Goal: Transaction & Acquisition: Purchase product/service

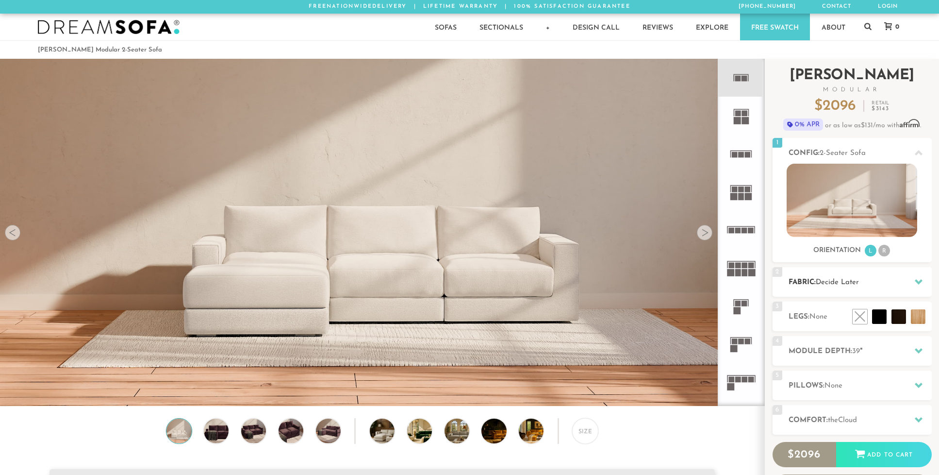
click at [851, 284] on span "Decide Later" at bounding box center [837, 282] width 43 height 7
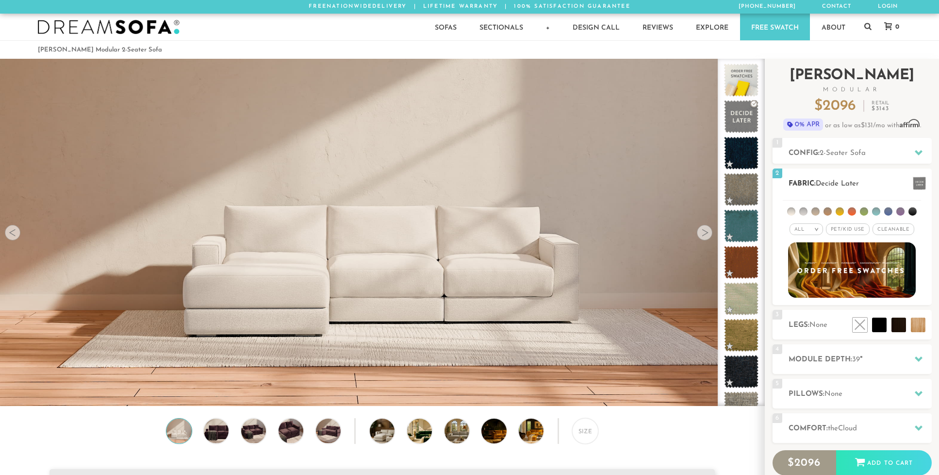
click at [878, 212] on li at bounding box center [876, 211] width 8 height 8
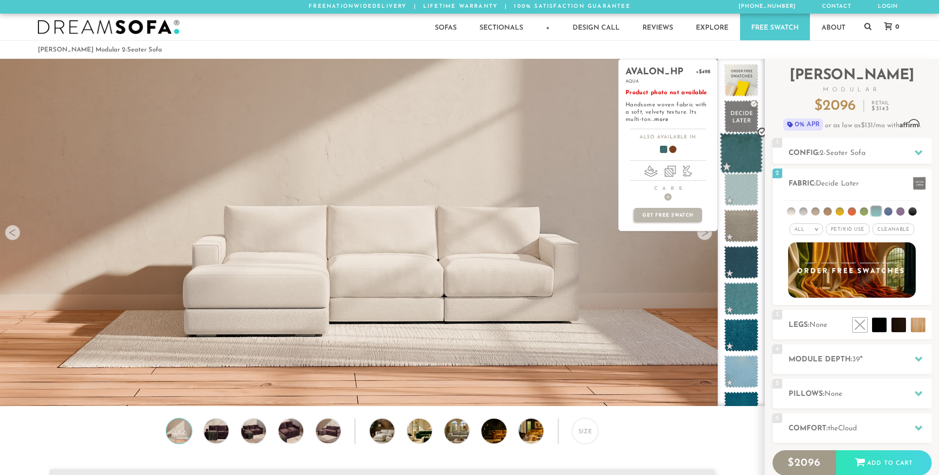
click at [742, 156] on span at bounding box center [741, 153] width 43 height 41
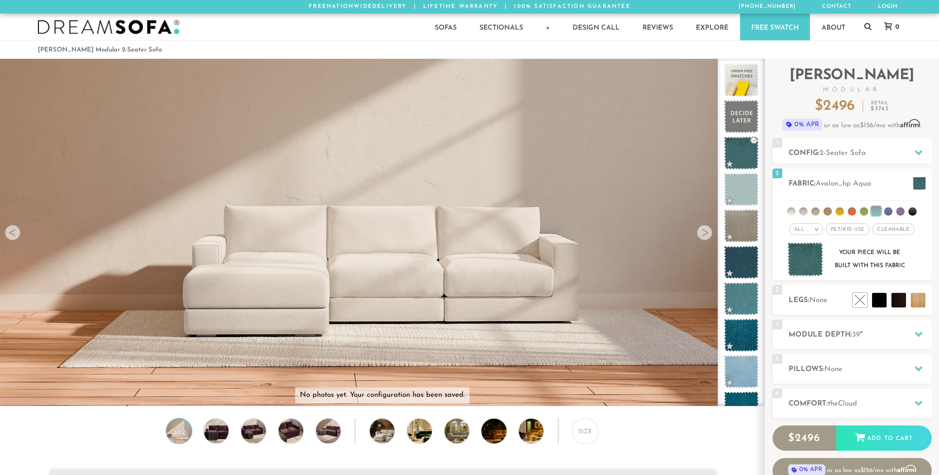
click at [707, 239] on div at bounding box center [705, 233] width 16 height 16
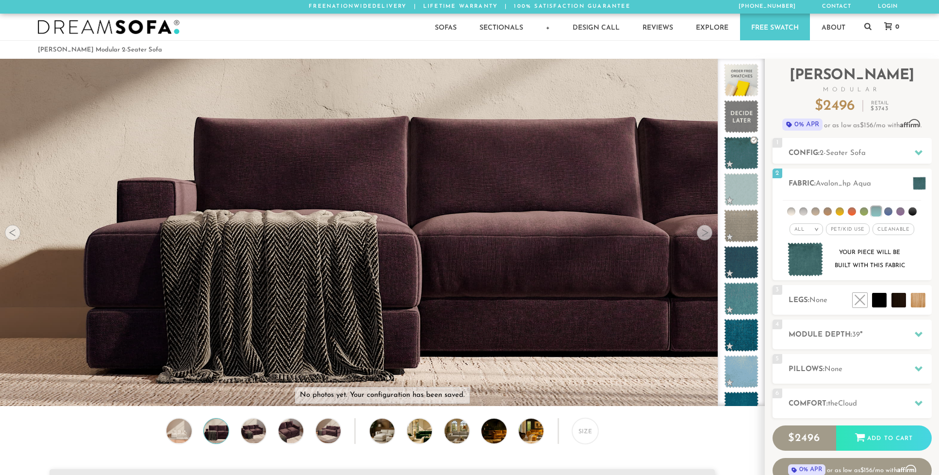
click at [706, 238] on div at bounding box center [705, 233] width 16 height 16
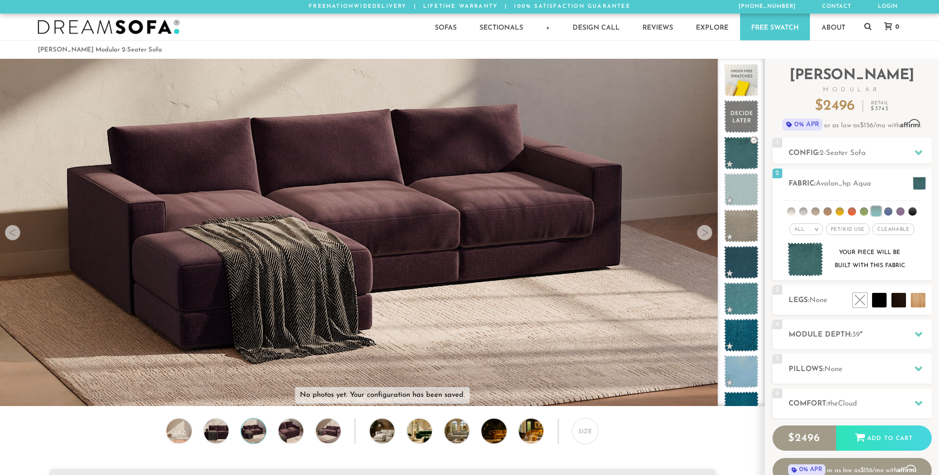
click at [706, 238] on div at bounding box center [705, 233] width 16 height 16
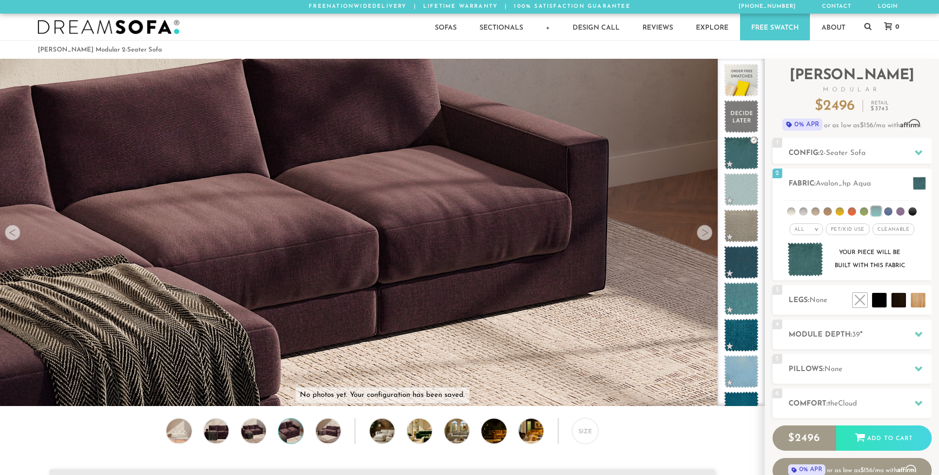
click at [706, 238] on div at bounding box center [705, 233] width 16 height 16
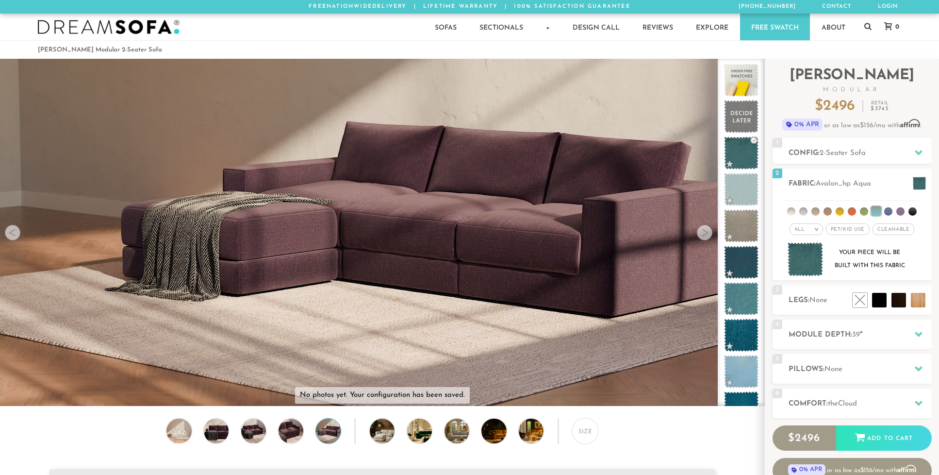
click at [706, 238] on div at bounding box center [705, 233] width 16 height 16
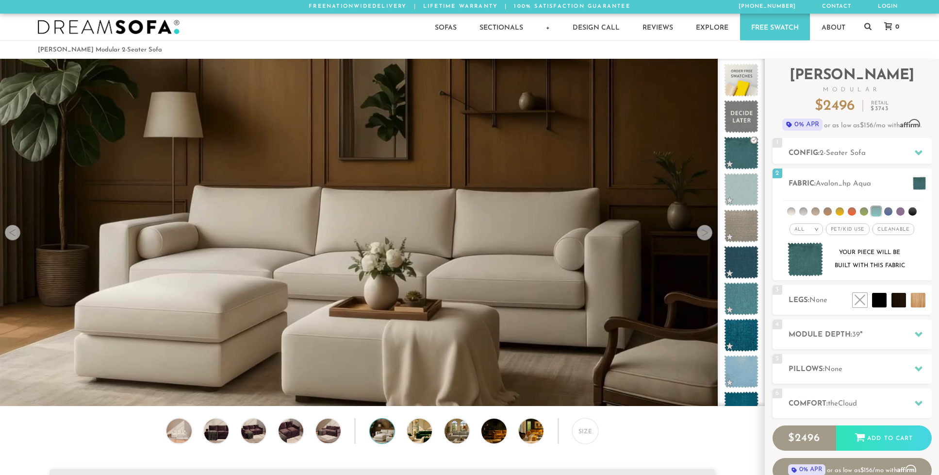
click at [706, 238] on div at bounding box center [705, 233] width 16 height 16
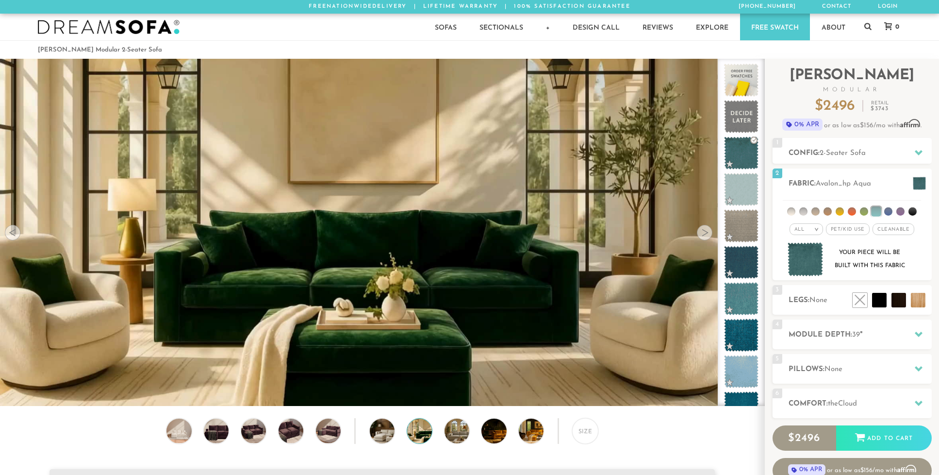
click at [706, 238] on div at bounding box center [705, 233] width 16 height 16
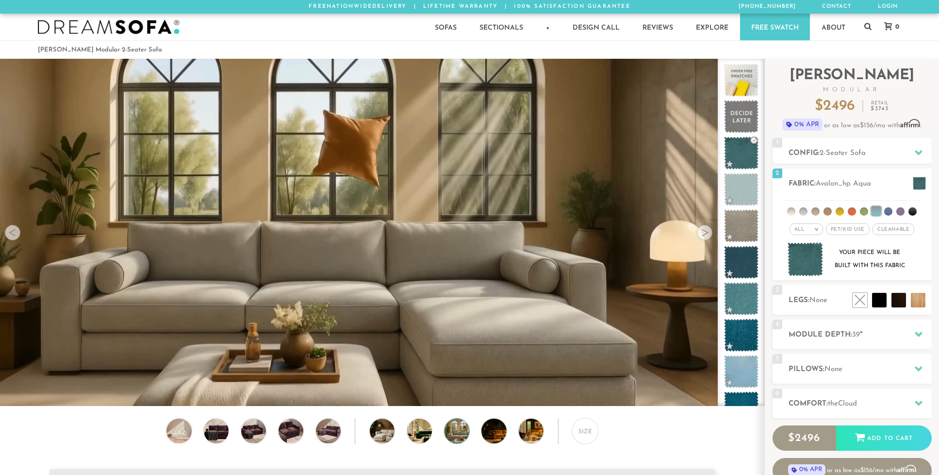
click at [706, 238] on div at bounding box center [705, 233] width 16 height 16
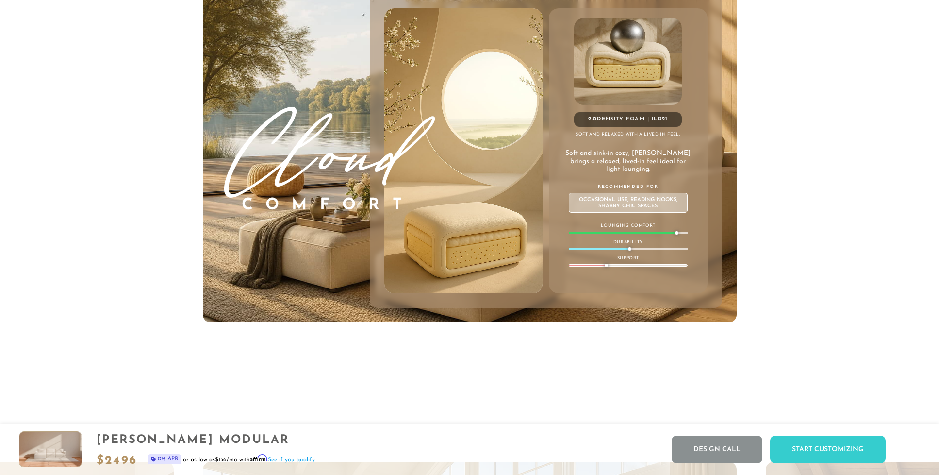
scroll to position [5773, 0]
